Goal: Task Accomplishment & Management: Use online tool/utility

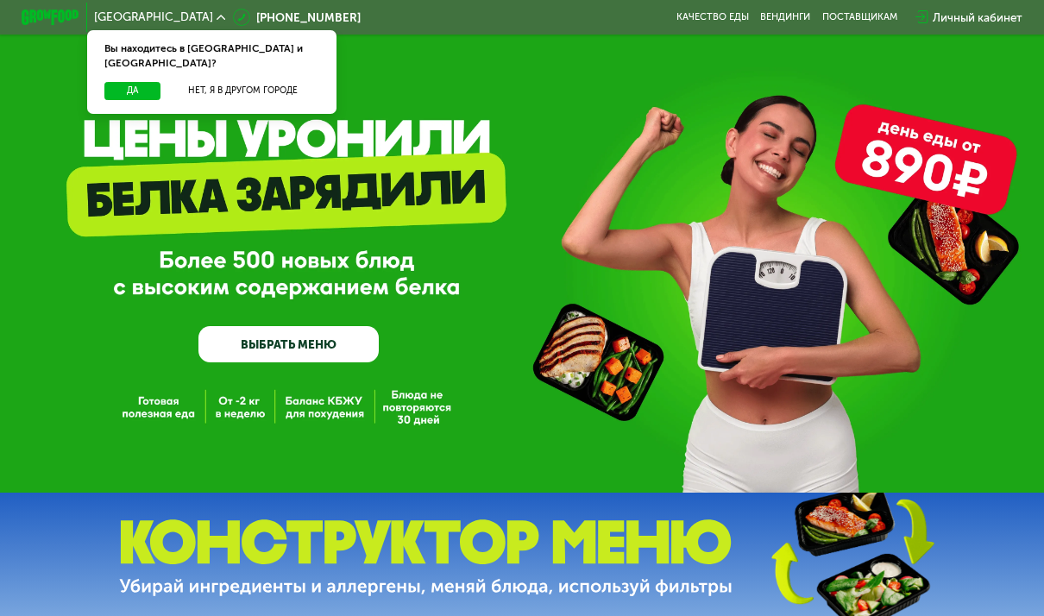
click at [129, 82] on button "Да" at bounding box center [132, 90] width 56 height 17
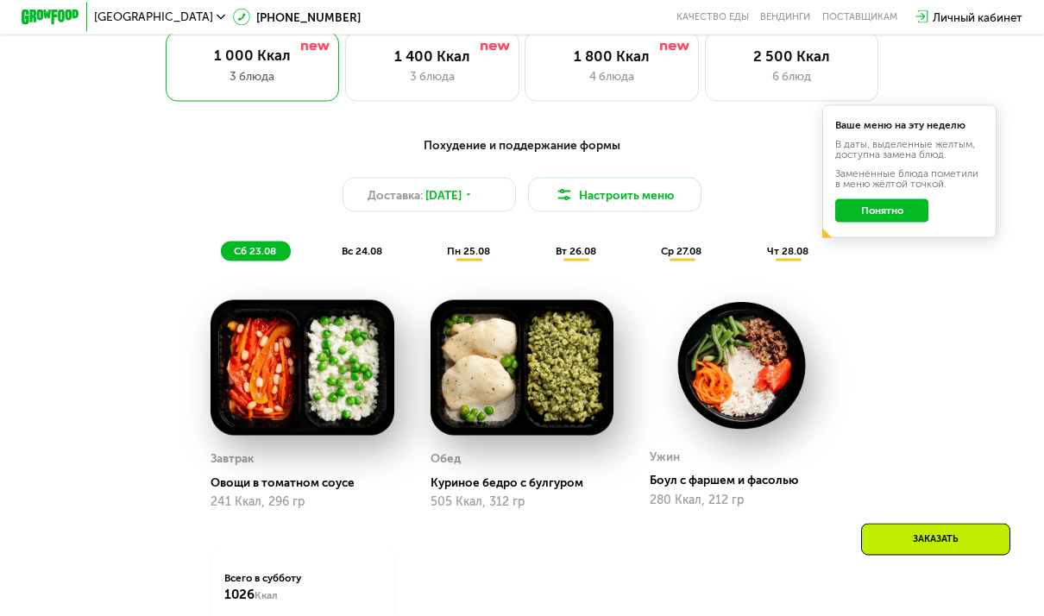
scroll to position [704, 0]
click at [916, 204] on button "Понятно" at bounding box center [881, 209] width 93 height 23
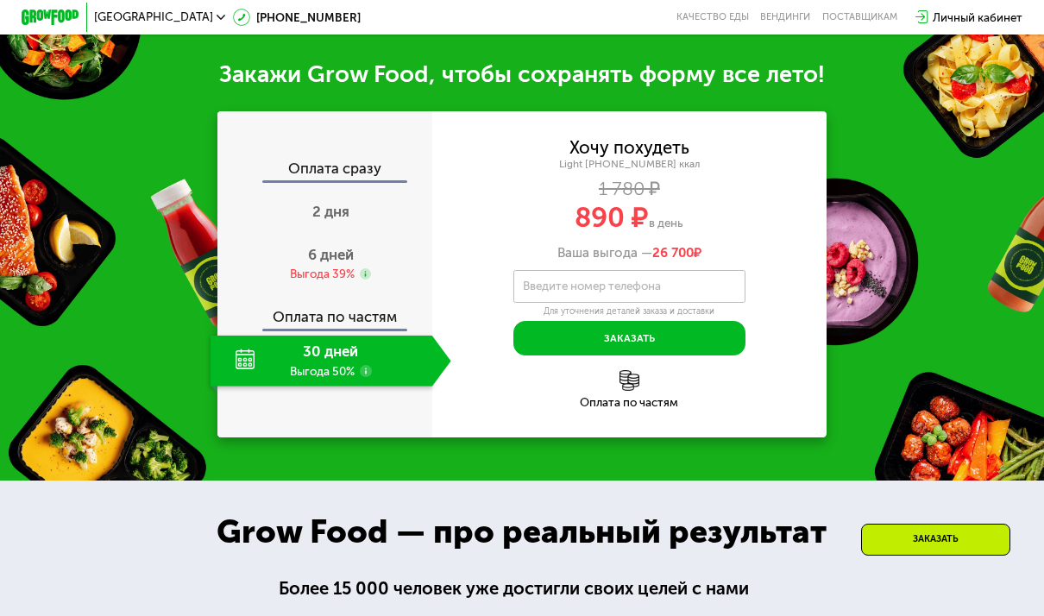
scroll to position [1453, 0]
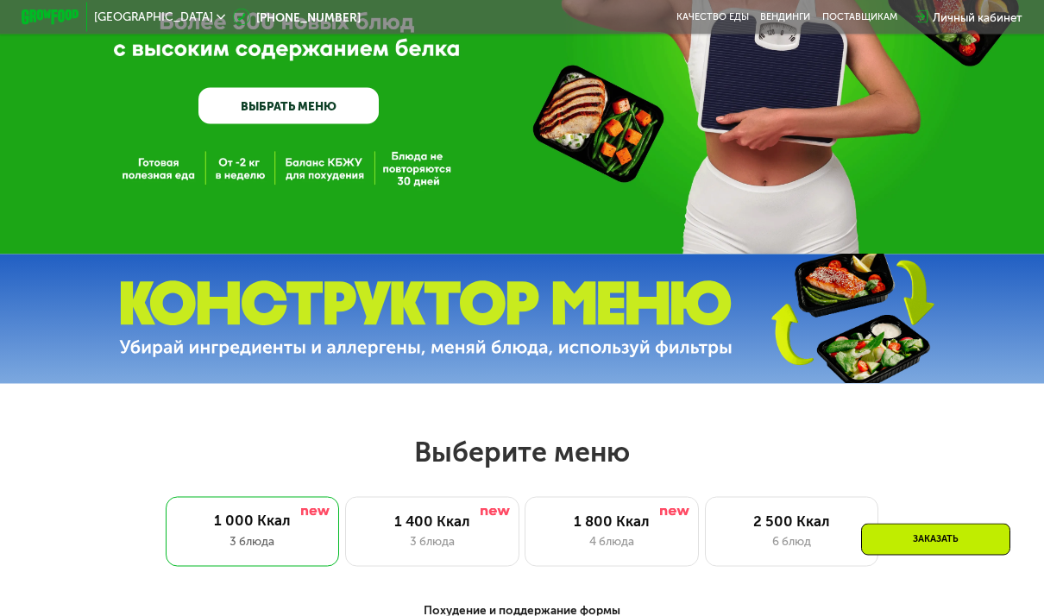
click at [405, 512] on div "1 400 Ккал" at bounding box center [432, 520] width 143 height 17
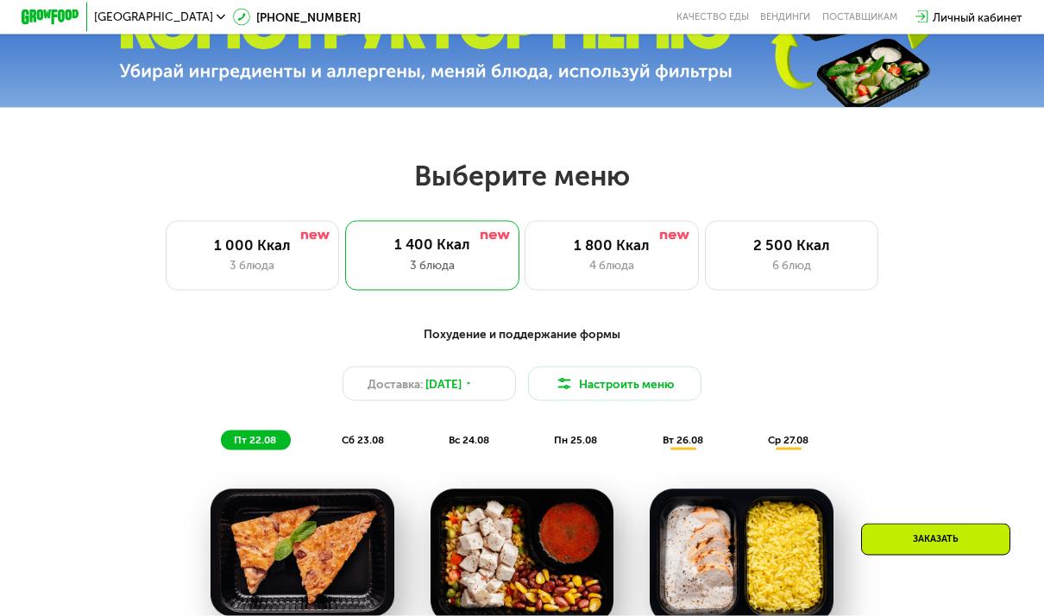
scroll to position [516, 0]
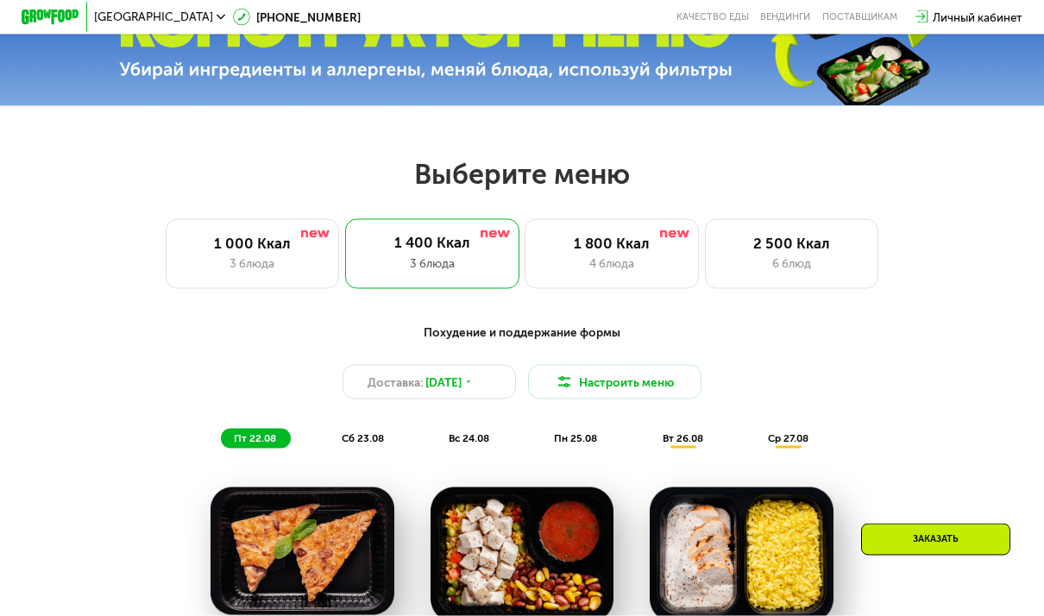
click at [562, 245] on div "1 800 Ккал" at bounding box center [611, 243] width 143 height 17
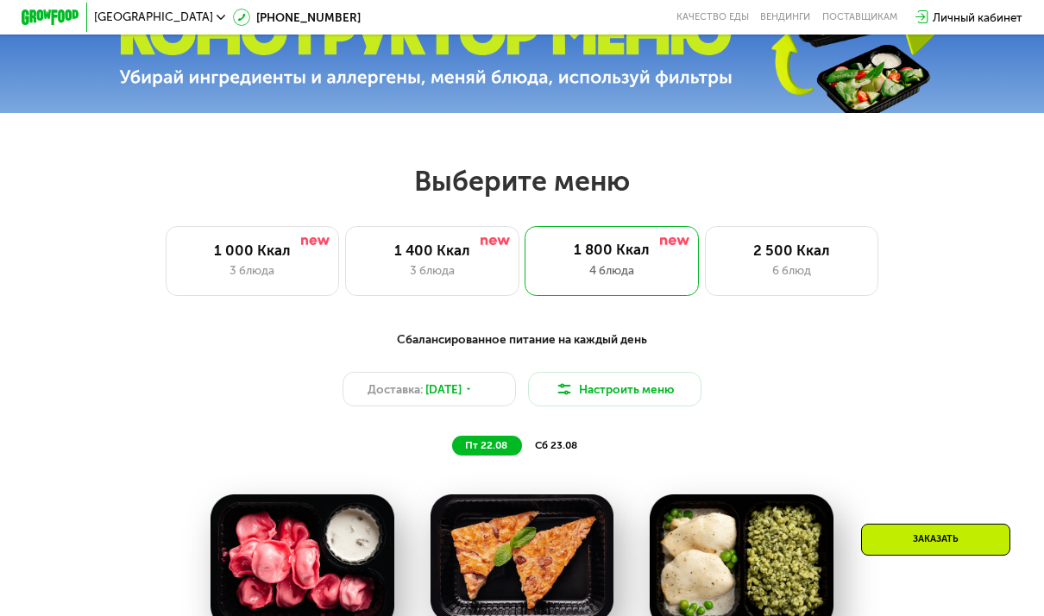
scroll to position [495, 0]
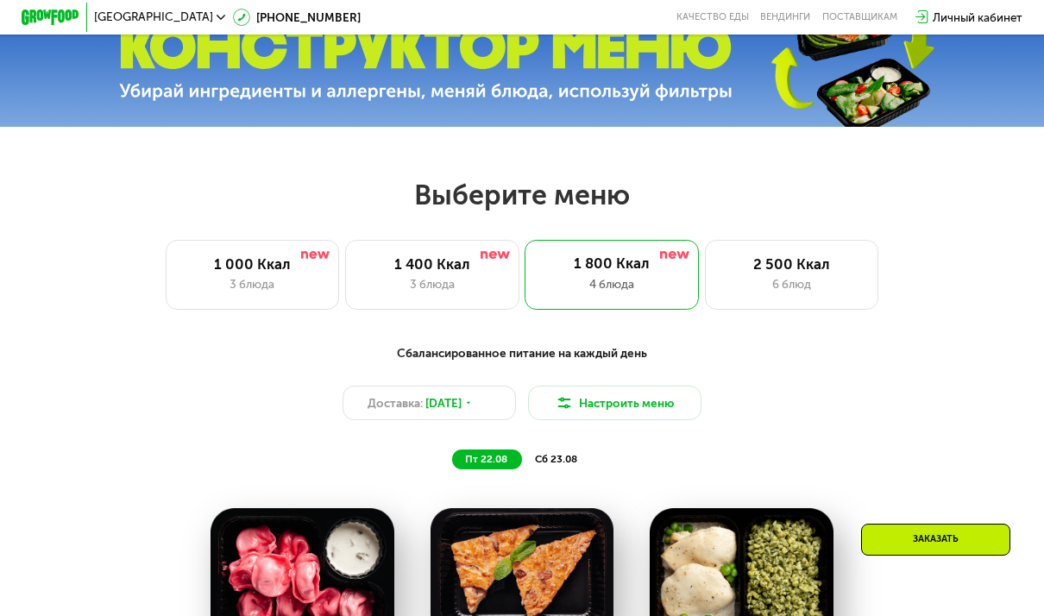
click at [750, 264] on div "2 500 Ккал" at bounding box center [791, 263] width 143 height 17
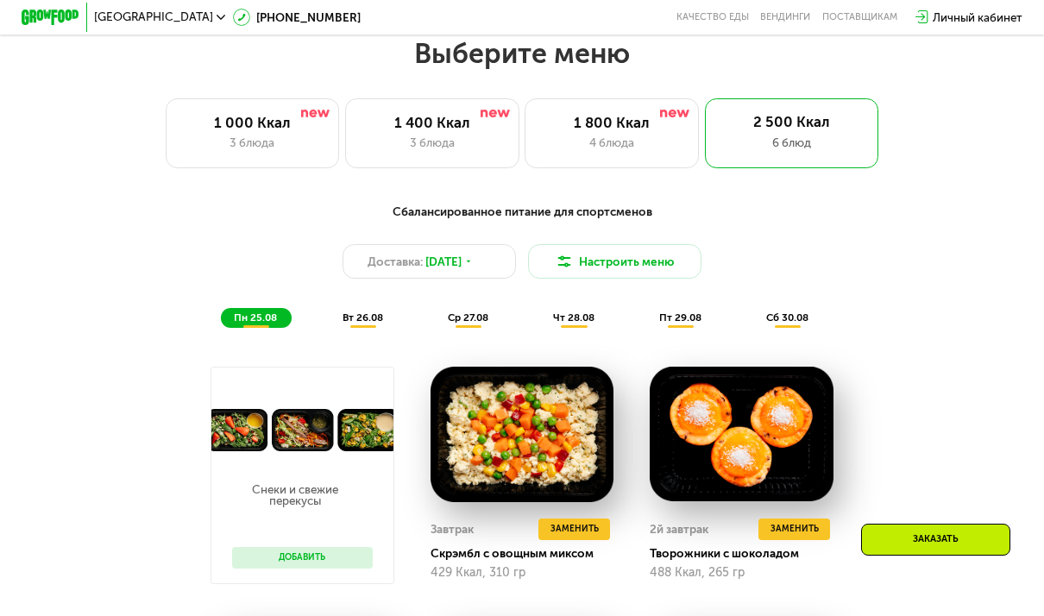
scroll to position [627, 0]
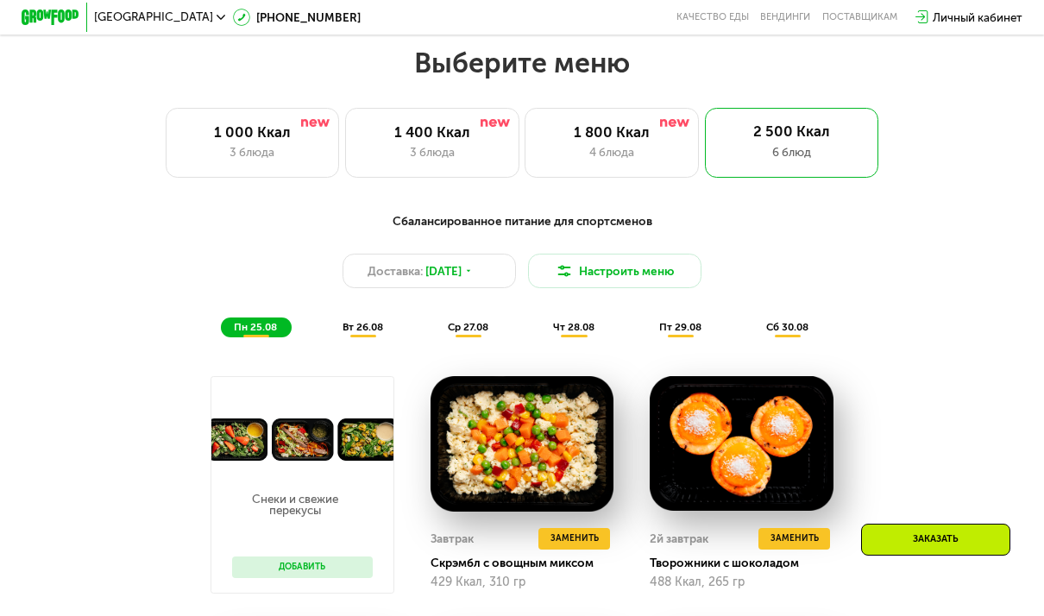
click at [591, 266] on button "Настроить меню" at bounding box center [615, 271] width 174 height 35
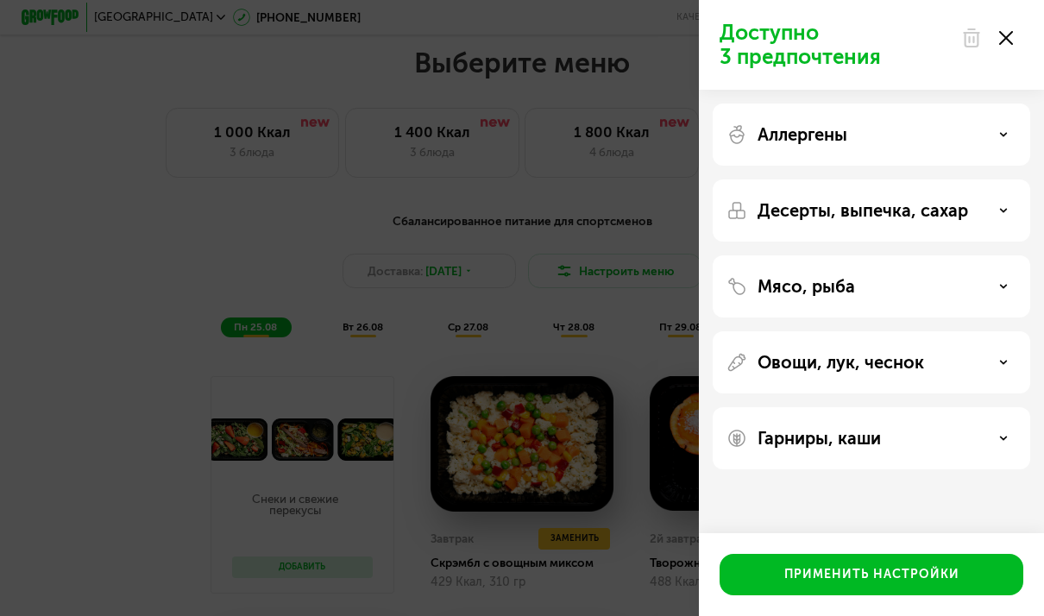
click at [783, 179] on div "Аллергены" at bounding box center [870, 210] width 317 height 62
click at [1011, 179] on div "Аллергены" at bounding box center [870, 210] width 317 height 62
click at [1005, 135] on icon at bounding box center [1003, 134] width 9 height 9
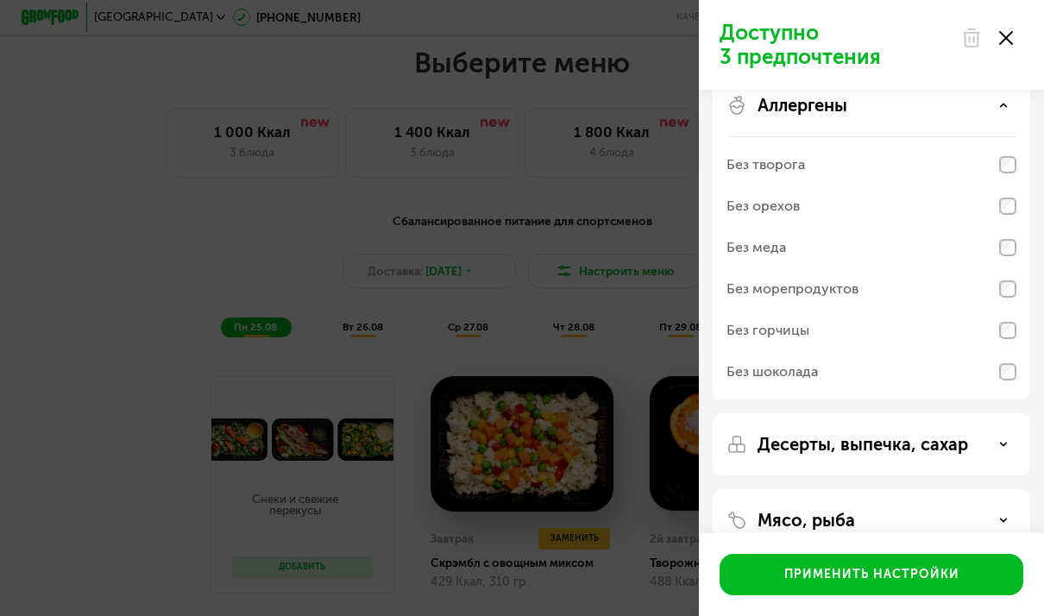
scroll to position [28, 0]
click at [999, 107] on div "Аллергены" at bounding box center [871, 106] width 290 height 21
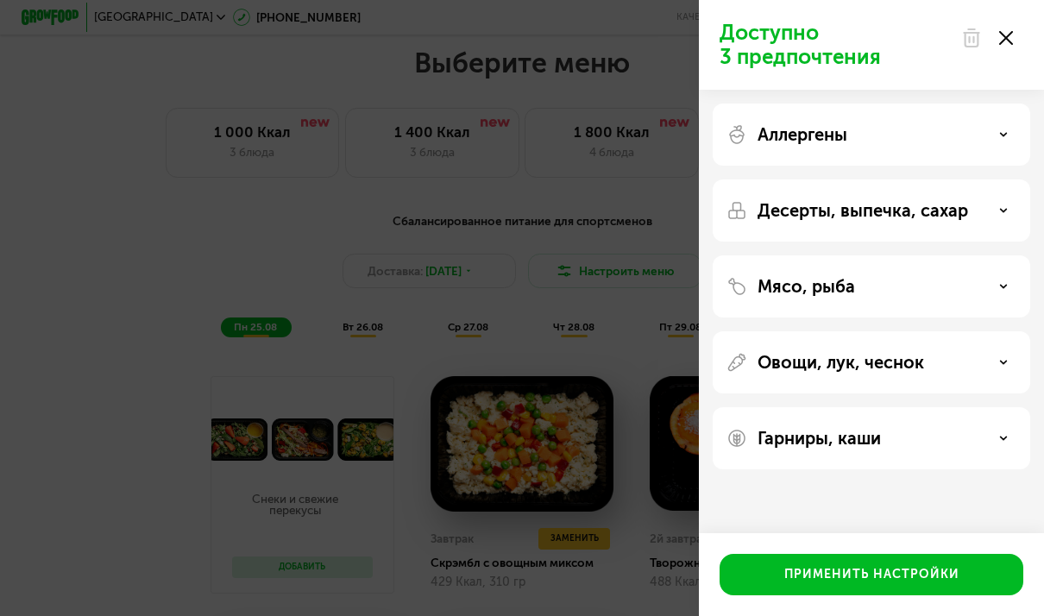
click at [1001, 205] on div "Десерты, выпечка, сахар" at bounding box center [871, 210] width 290 height 21
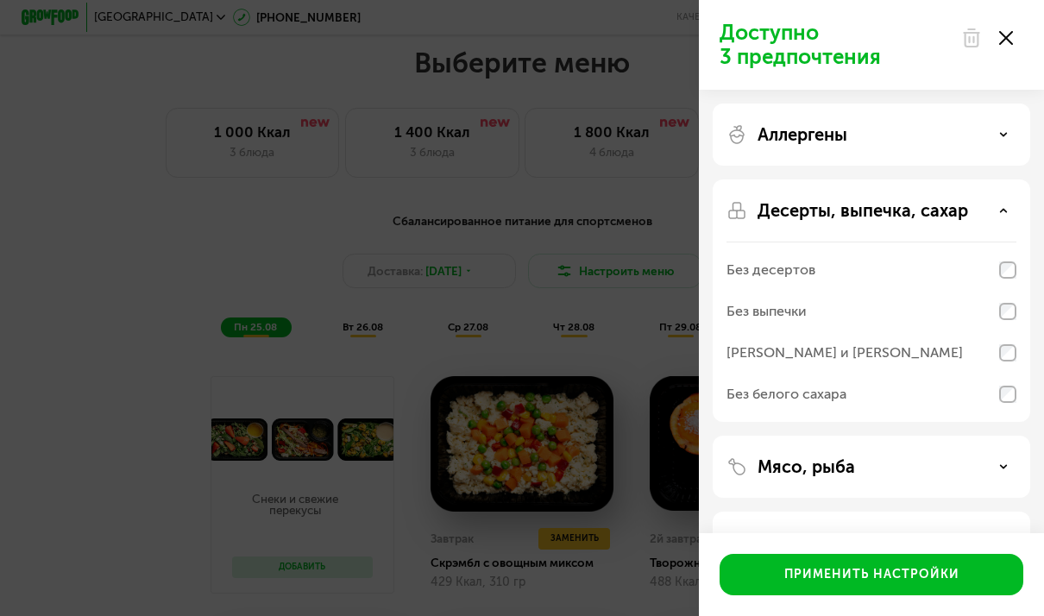
click at [1014, 210] on div "Десерты, выпечка, сахар" at bounding box center [871, 210] width 290 height 21
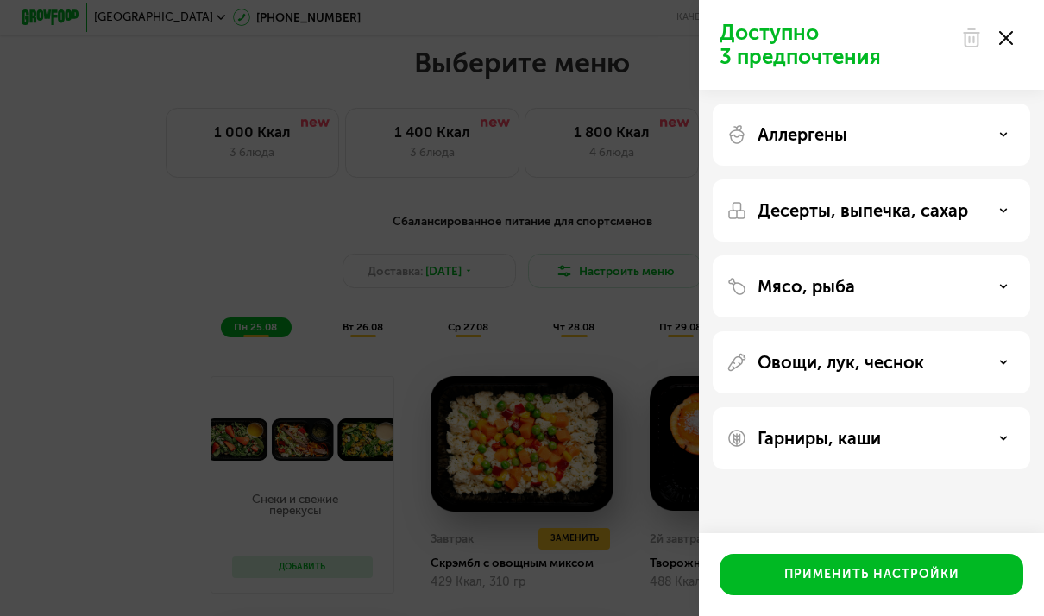
click at [1001, 331] on div "Мясо, рыба" at bounding box center [870, 362] width 317 height 62
click at [998, 331] on div "Мясо, рыба" at bounding box center [870, 362] width 317 height 62
click at [998, 279] on div "Мясо, рыба" at bounding box center [871, 286] width 290 height 21
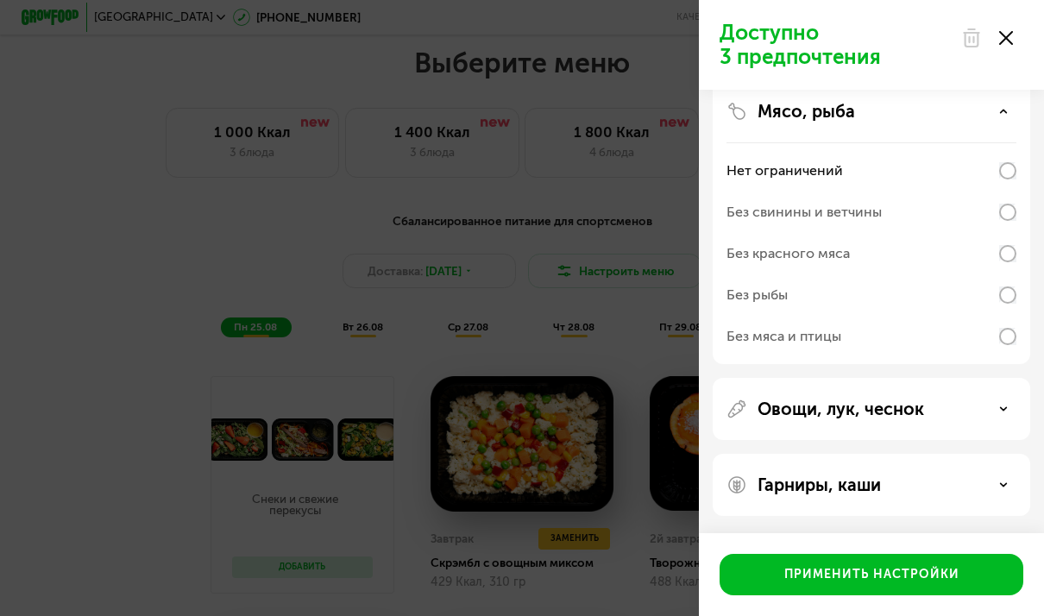
scroll to position [175, 0]
click at [1011, 30] on div at bounding box center [987, 38] width 72 height 35
click at [1024, 28] on div "Доступно 3 предпочтения" at bounding box center [871, 45] width 345 height 90
click at [1000, 37] on icon at bounding box center [1006, 38] width 14 height 14
